Goal: Task Accomplishment & Management: Use online tool/utility

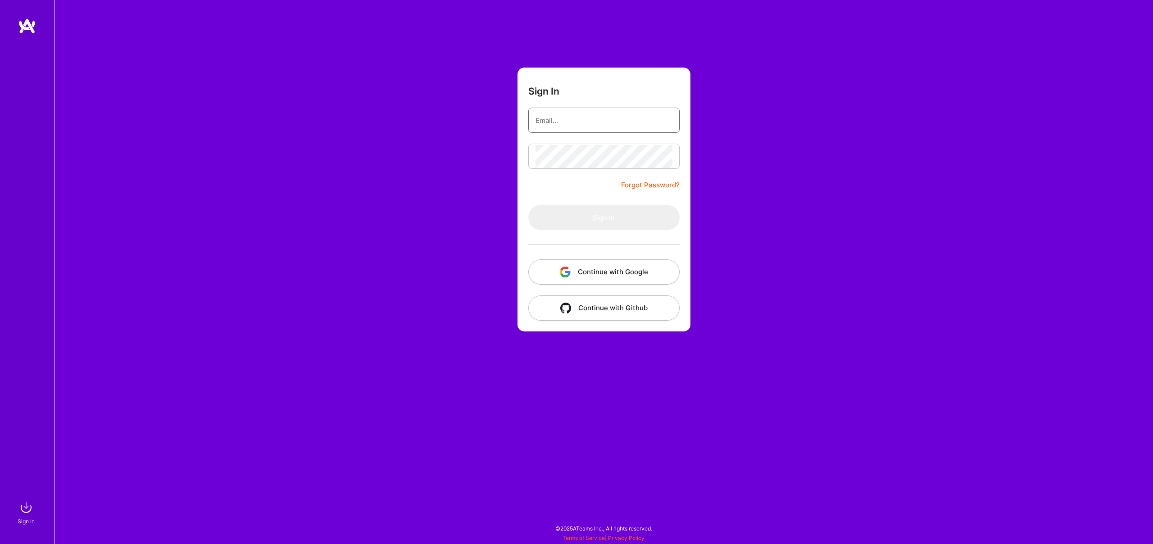
type input "[EMAIL_ADDRESS][DOMAIN_NAME]"
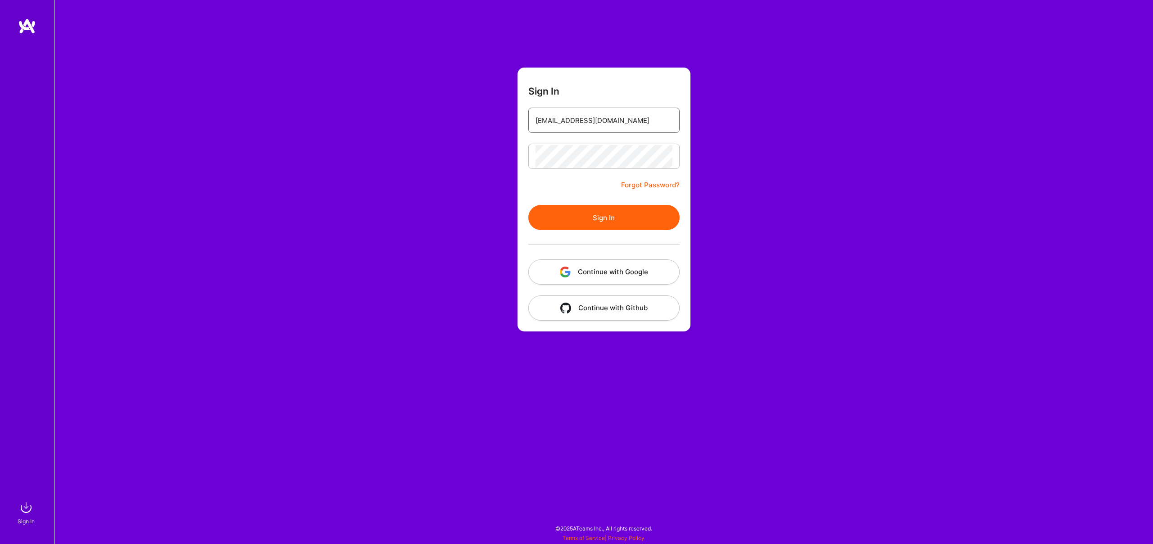
click at [585, 129] on input "[EMAIL_ADDRESS][DOMAIN_NAME]" at bounding box center [603, 120] width 137 height 23
click at [482, 137] on div "Sign In [EMAIL_ADDRESS][DOMAIN_NAME] Forgot Password? Sign In Continue with Goo…" at bounding box center [603, 272] width 1099 height 544
click at [585, 221] on button "Sign In" at bounding box center [603, 217] width 151 height 25
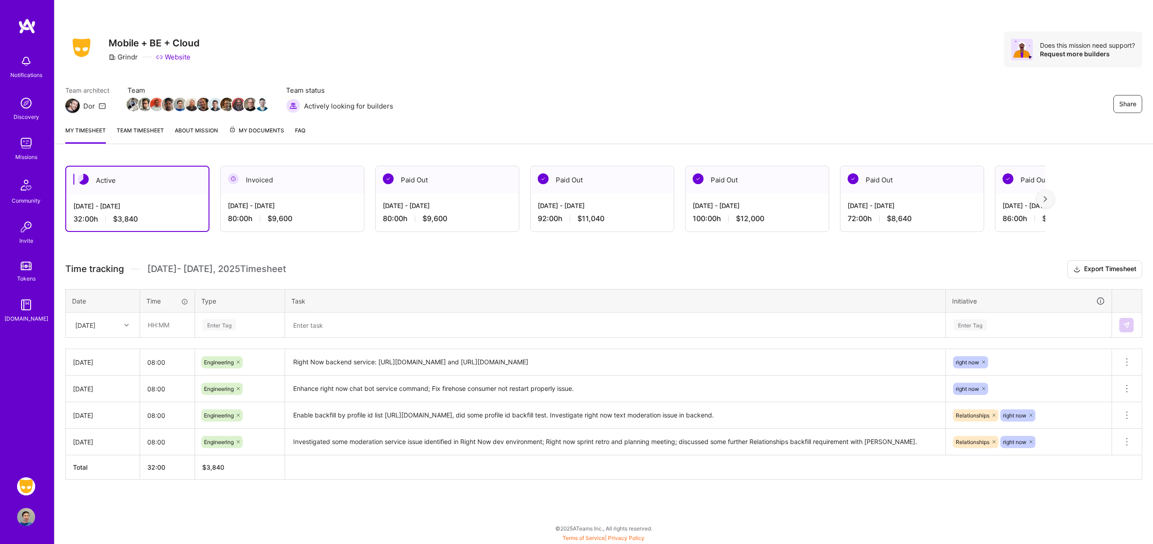
click at [156, 131] on link "Team timesheet" at bounding box center [140, 135] width 47 height 18
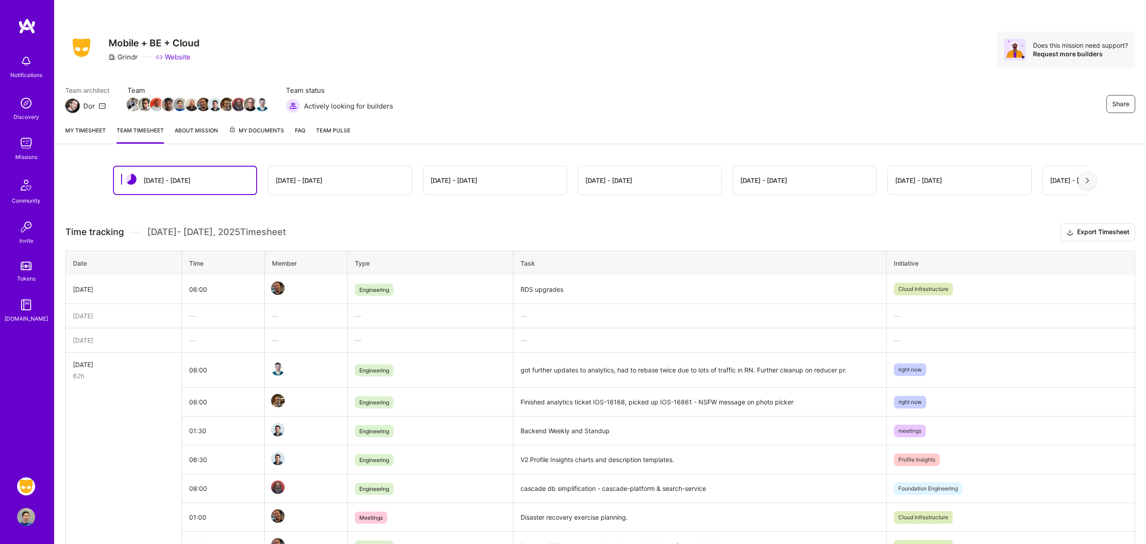
click at [92, 131] on link "My timesheet" at bounding box center [85, 135] width 41 height 18
